Goal: Information Seeking & Learning: Learn about a topic

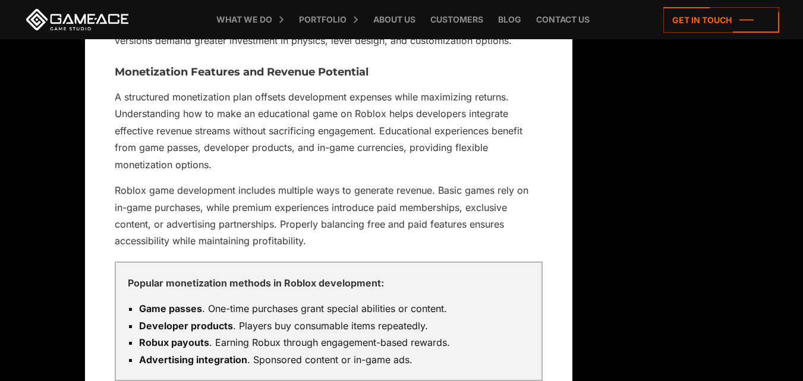
scroll to position [3349, 0]
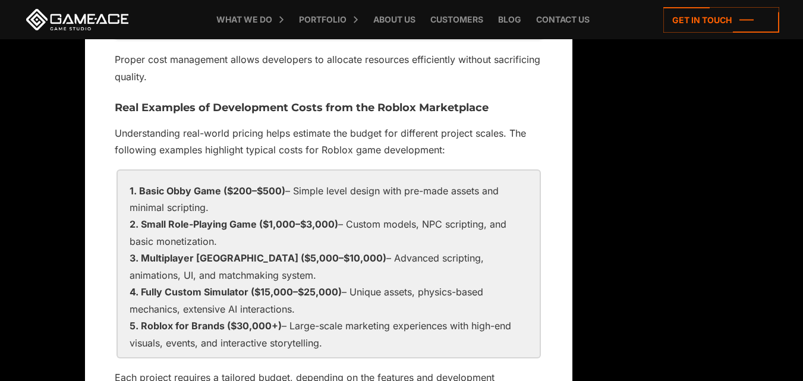
drag, startPoint x: 139, startPoint y: 191, endPoint x: 360, endPoint y: 340, distance: 266.6
click at [360, 340] on ol "Basic Obby Game ($200–$500) – Simple level design with pre-made assets and mini…" at bounding box center [329, 267] width 398 height 169
click at [143, 216] on li "Small Role-Playing Game ($1,000–$3,000) – Custom models, NPC scripting, and bas…" at bounding box center [329, 233] width 398 height 34
drag, startPoint x: 141, startPoint y: 224, endPoint x: 260, endPoint y: 227, distance: 119.6
click at [260, 227] on strong "Small Role-Playing Game ($1,000–$3,000)" at bounding box center [239, 224] width 197 height 12
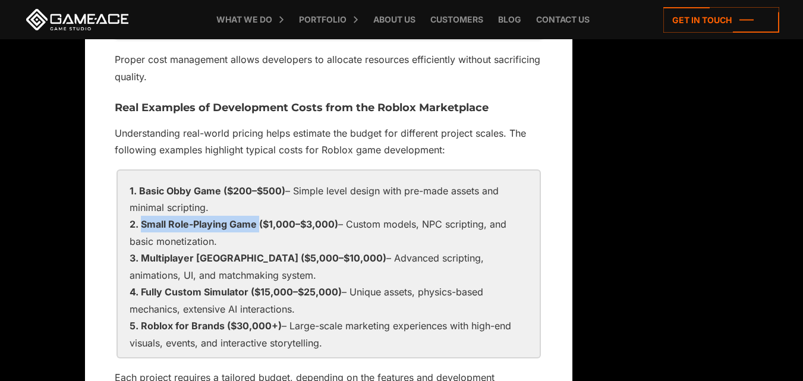
copy strong "Small Role-Playing Game"
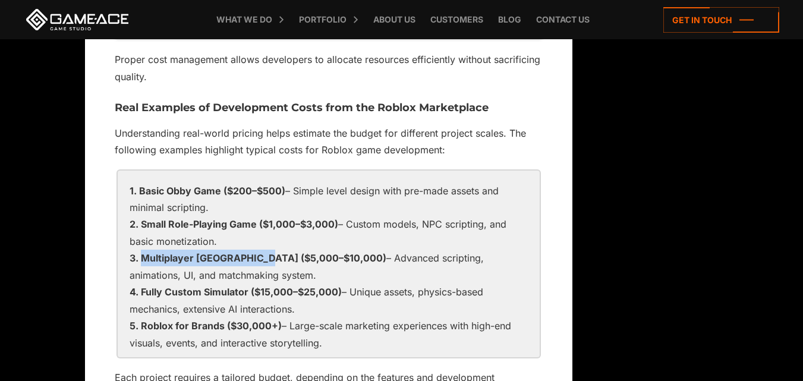
drag, startPoint x: 144, startPoint y: 262, endPoint x: 255, endPoint y: 262, distance: 110.6
click at [255, 262] on strong "Multiplayer [GEOGRAPHIC_DATA] ($5,000–$10,000)" at bounding box center [264, 258] width 246 height 12
copy strong "Multiplayer [GEOGRAPHIC_DATA]"
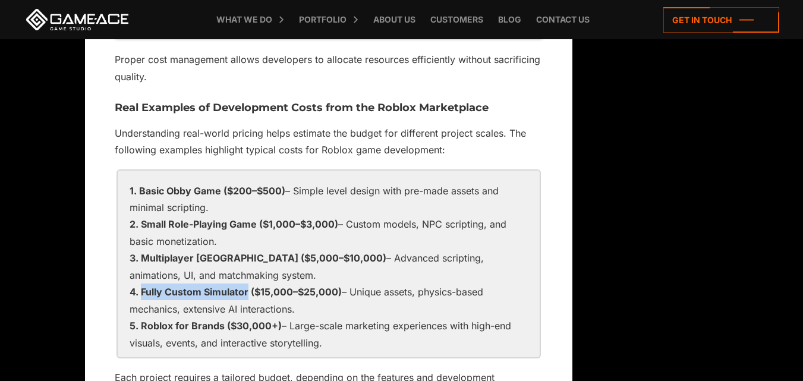
drag, startPoint x: 143, startPoint y: 297, endPoint x: 247, endPoint y: 295, distance: 103.5
click at [247, 295] on strong "Fully Custom Simulator ($15,000–$25,000)" at bounding box center [241, 292] width 201 height 12
copy strong "Fully Custom Simulator"
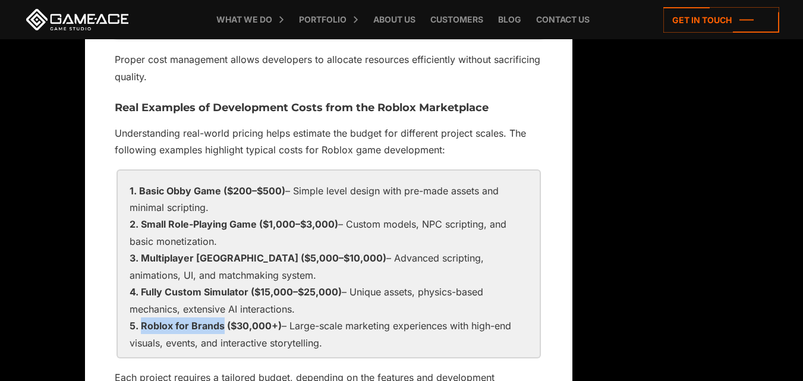
drag, startPoint x: 143, startPoint y: 326, endPoint x: 222, endPoint y: 329, distance: 79.2
click at [222, 329] on strong "Roblox for Brands ($30,000+)" at bounding box center [211, 326] width 141 height 12
copy strong "Roblox for Brands"
drag, startPoint x: 230, startPoint y: 190, endPoint x: 288, endPoint y: 208, distance: 61.0
click at [280, 194] on strong "Basic Obby Game ($200–$500)" at bounding box center [212, 191] width 146 height 12
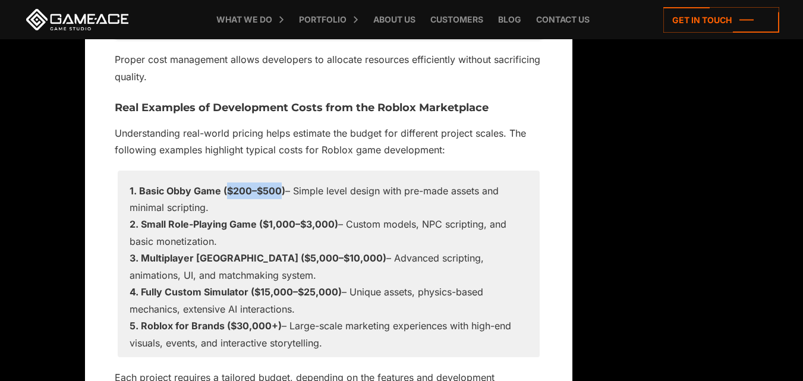
copy strong "$200–$500"
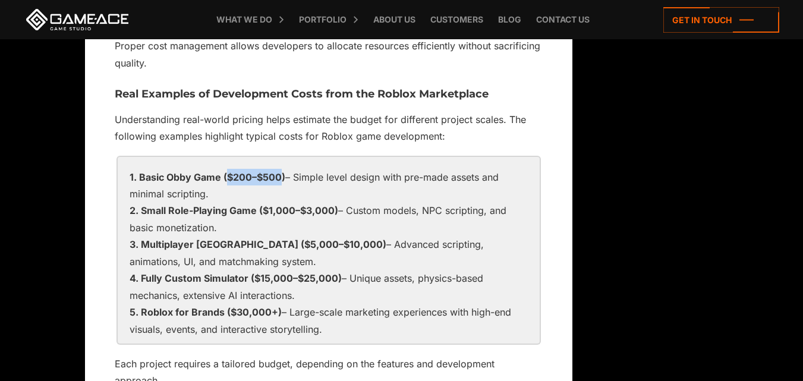
scroll to position [3527, 0]
